Goal: Check status

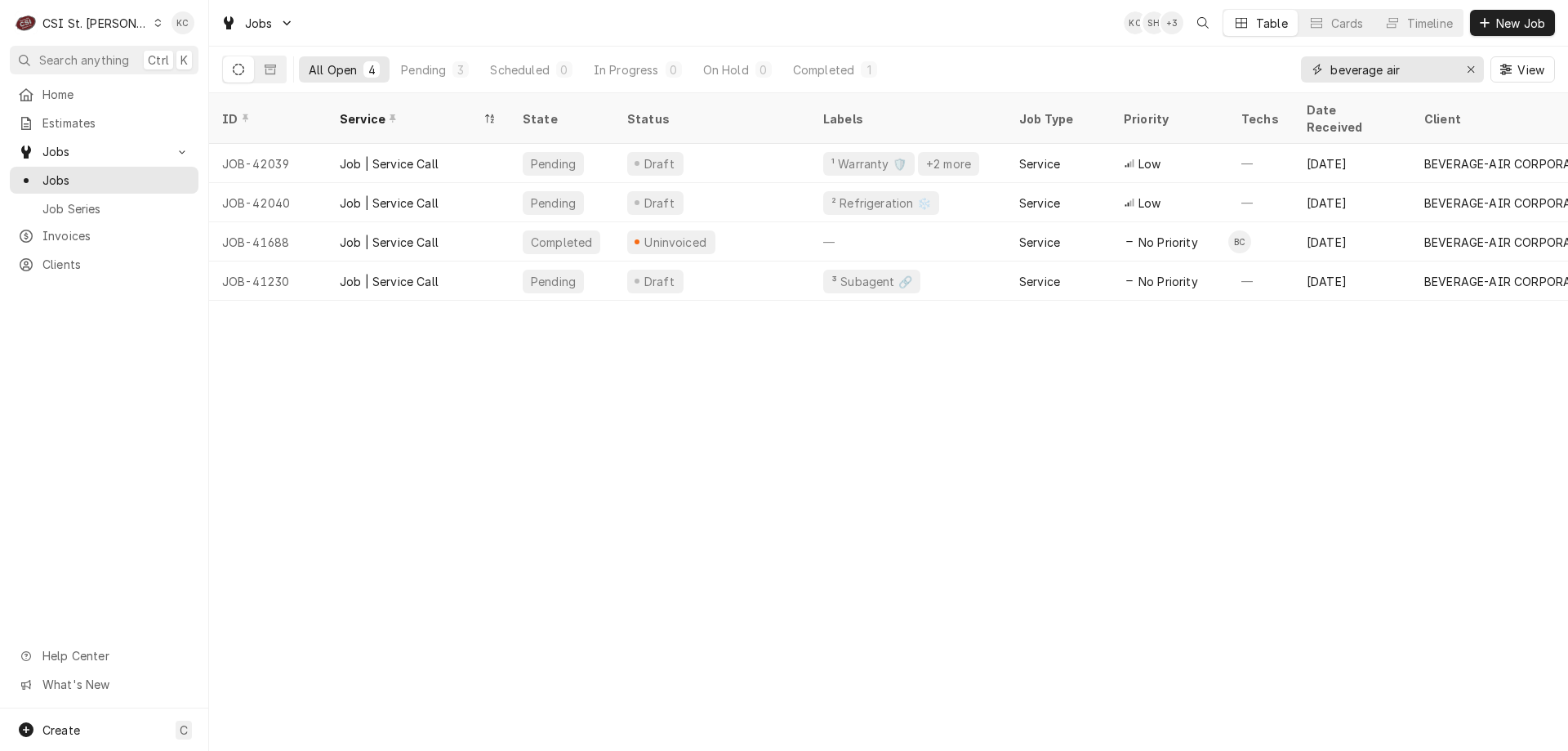
drag, startPoint x: 1428, startPoint y: 76, endPoint x: 1297, endPoint y: 72, distance: 131.1
click at [1297, 72] on div "All Open 4 Pending 3 Scheduled 0 In Progress 0 On Hold 0 Completed 1 beverage a…" at bounding box center [889, 69] width 1333 height 46
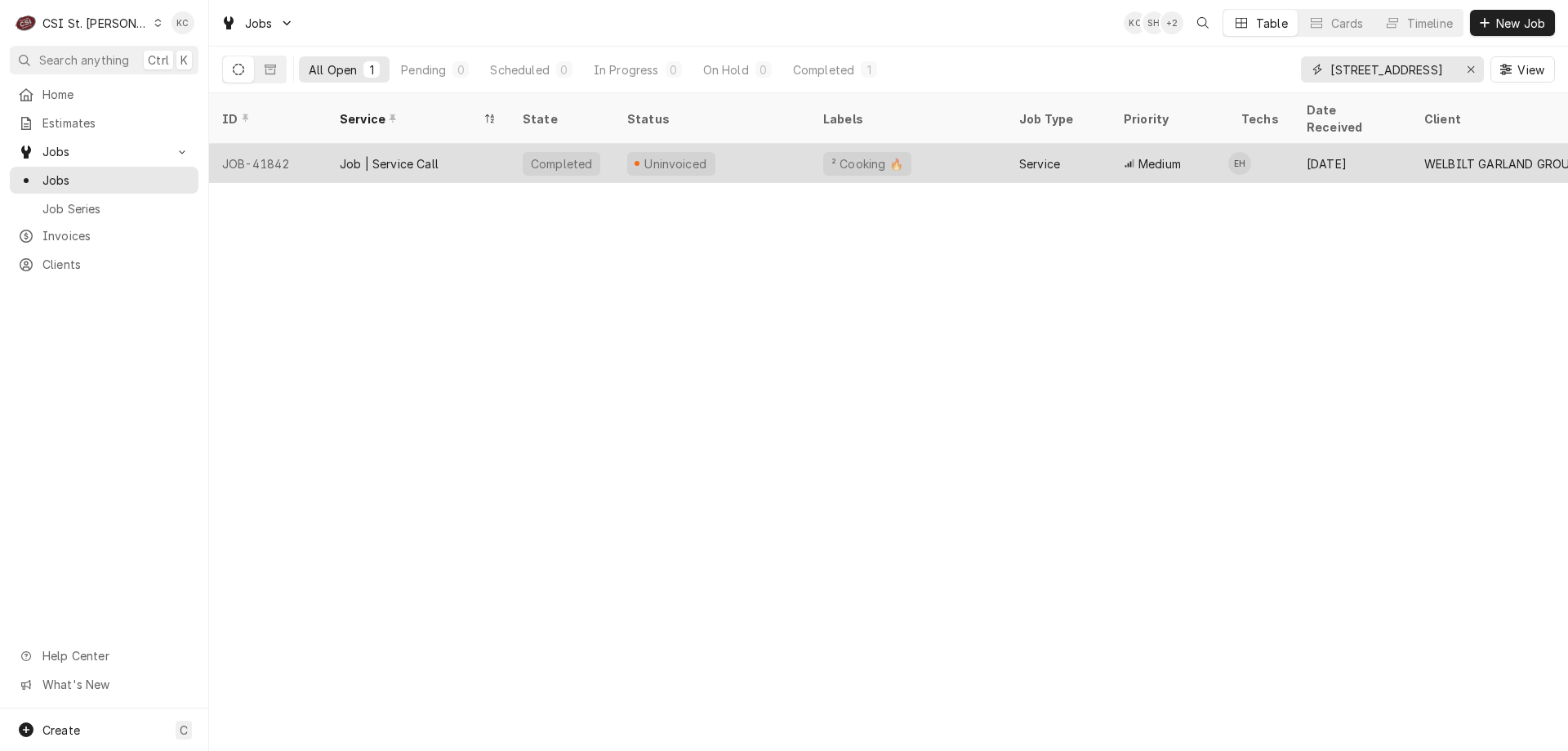
type input "9406 olive blvd"
click at [757, 147] on div "Uninvoiced" at bounding box center [712, 163] width 196 height 39
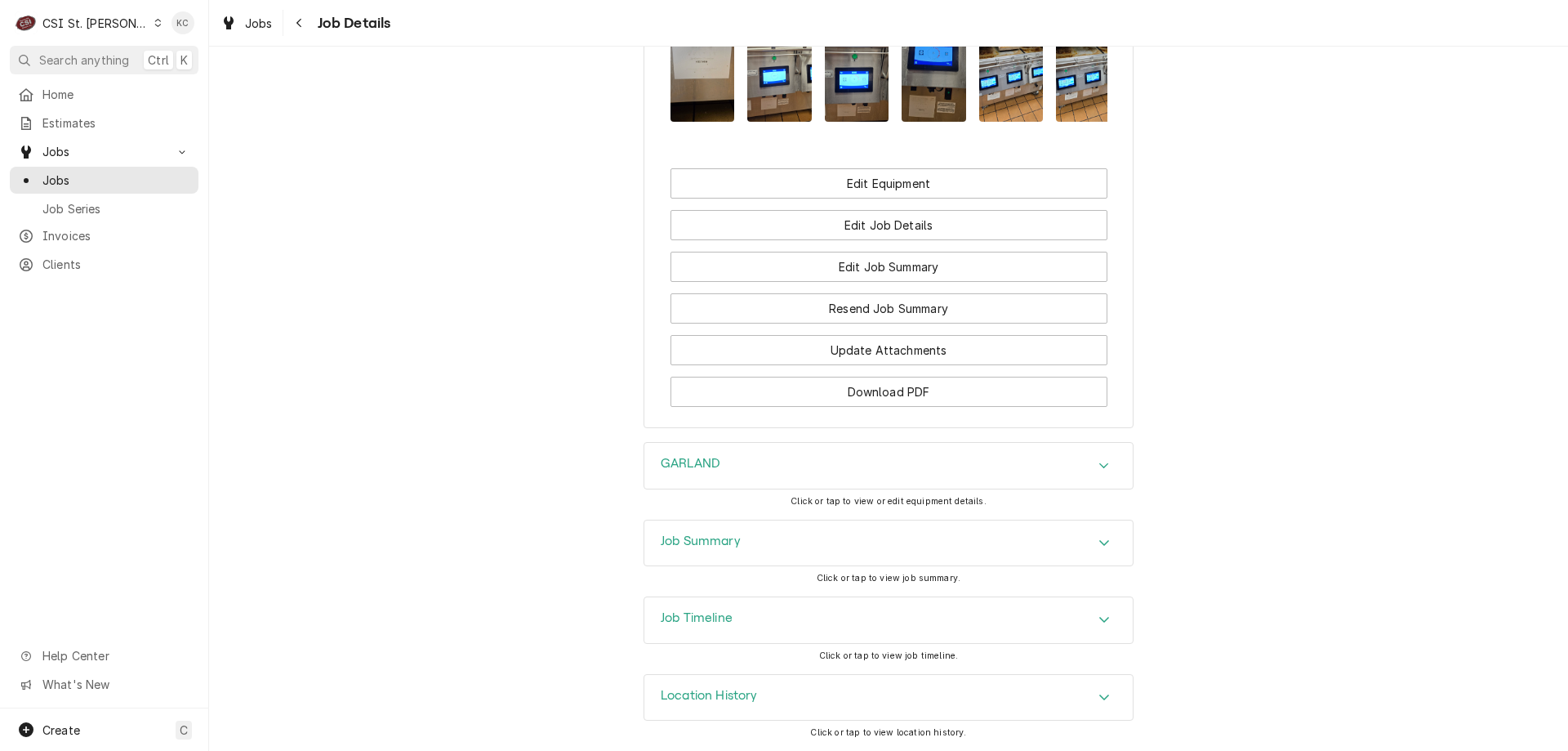
scroll to position [1850, 0]
click at [833, 545] on div "Job Summary" at bounding box center [888, 543] width 489 height 46
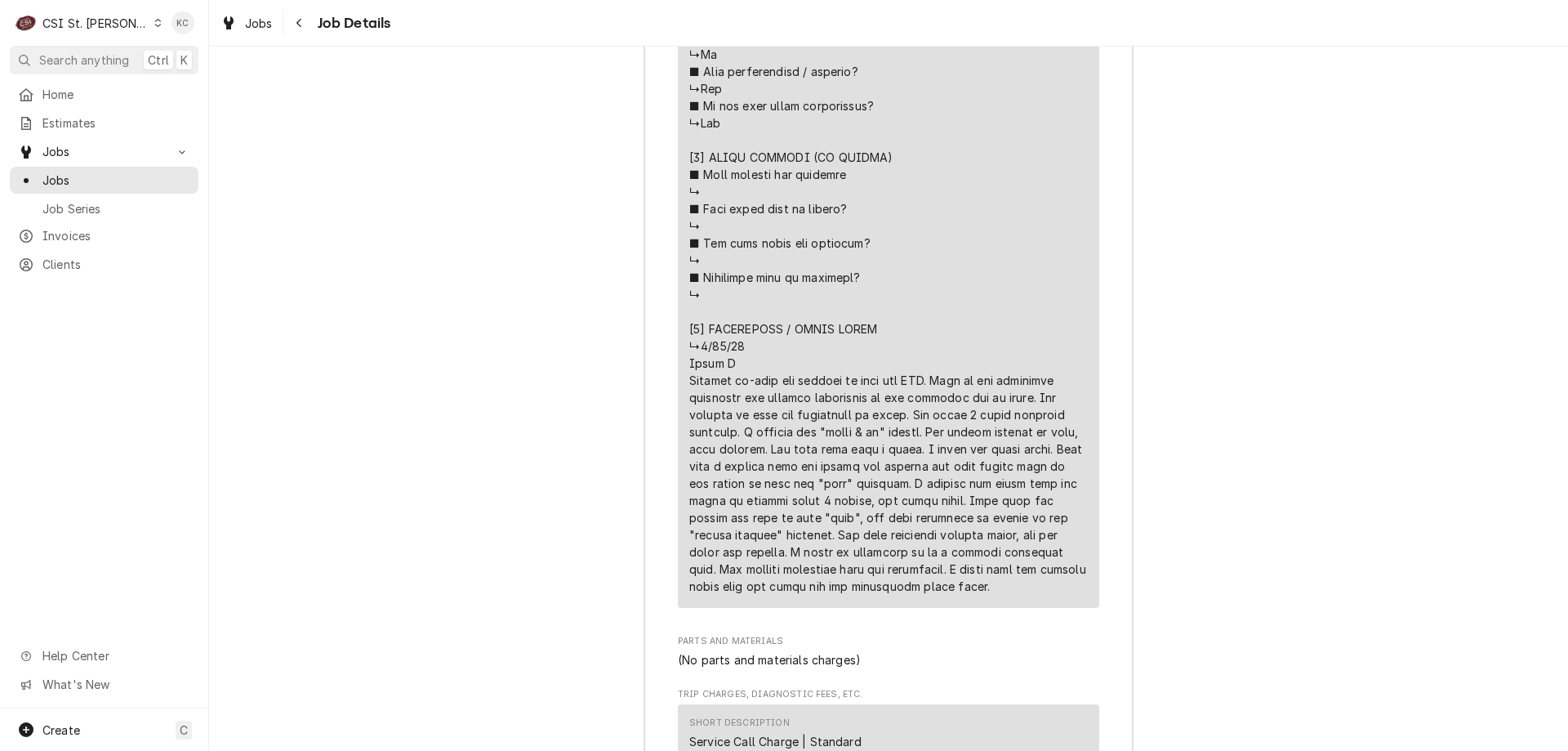
scroll to position [3811, 0]
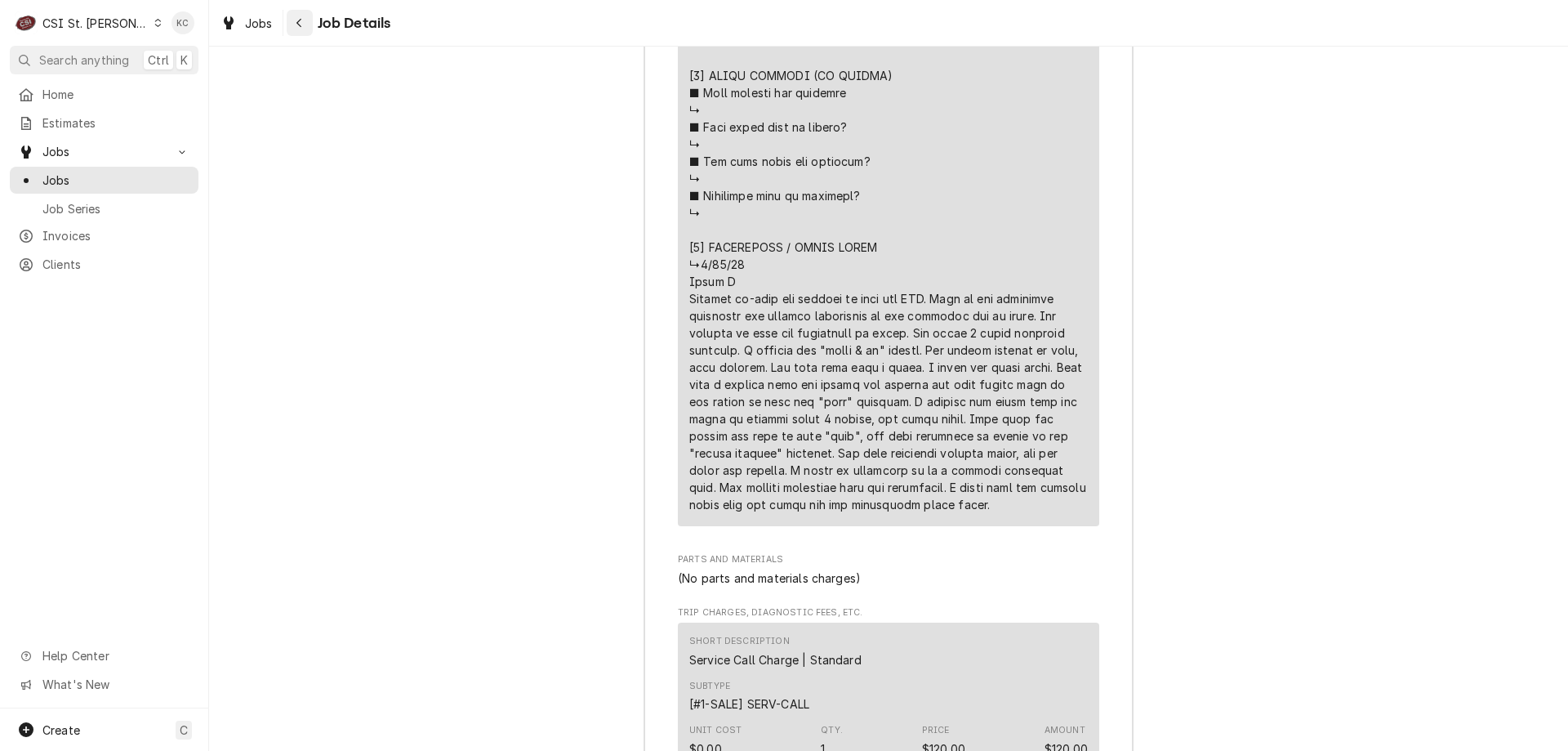
click at [295, 25] on icon "Navigate back" at bounding box center [299, 23] width 7 height 12
